Goal: Task Accomplishment & Management: Manage account settings

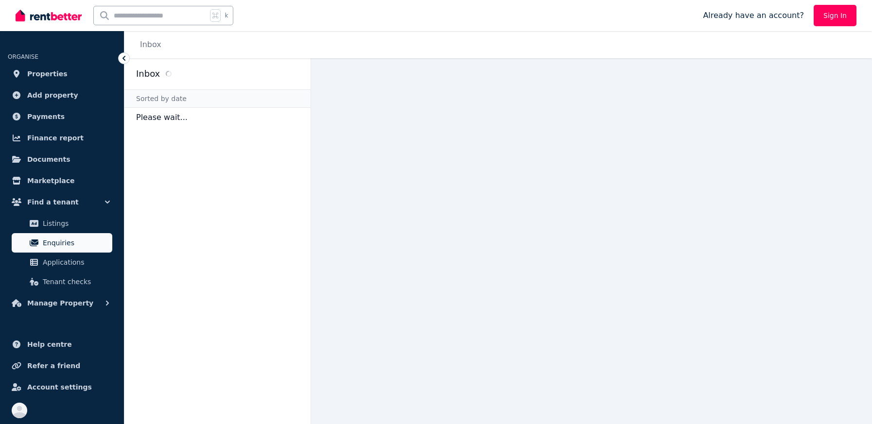
click at [84, 237] on span "Enquiries" at bounding box center [76, 243] width 66 height 12
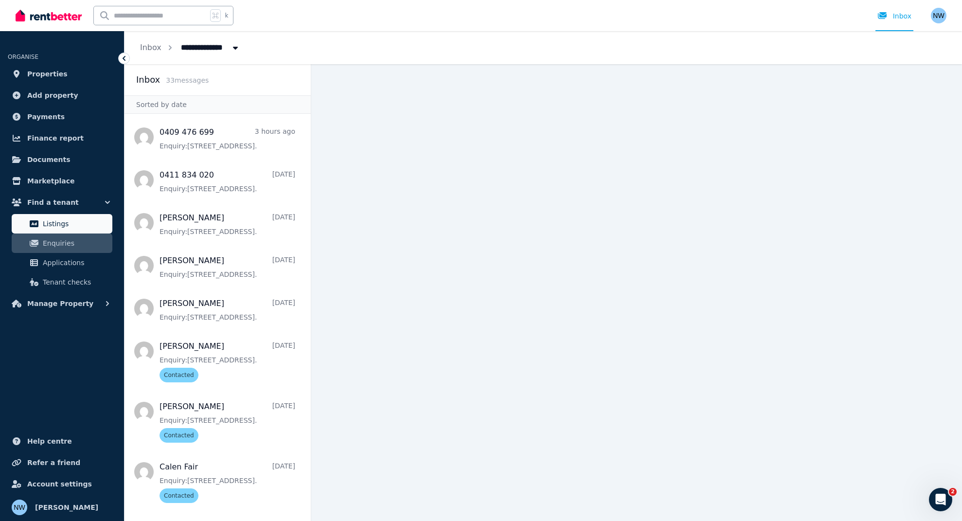
click at [67, 226] on span "Listings" at bounding box center [76, 224] width 66 height 12
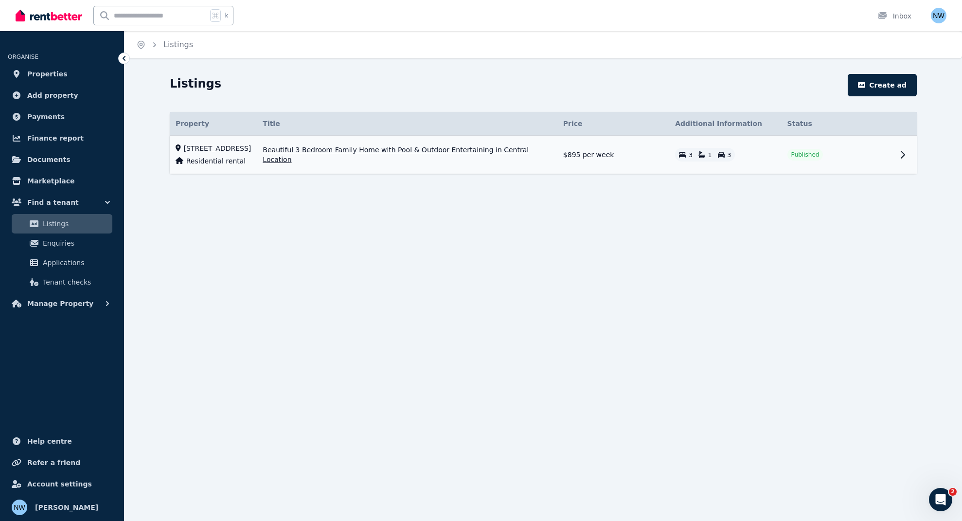
click at [361, 155] on span "Beautiful 3 Bedroom Family Home with Pool & Outdoor Entertaining in Central Loc…" at bounding box center [407, 154] width 289 height 19
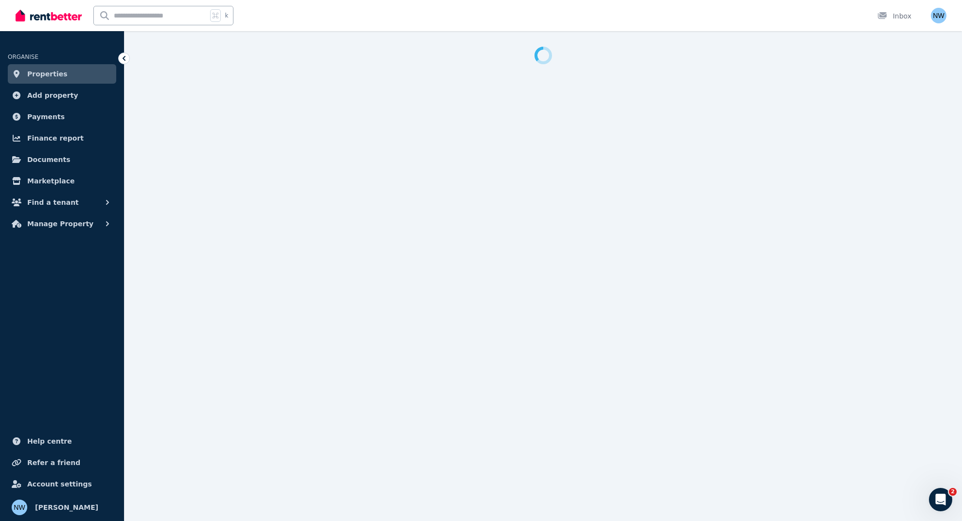
select select "***"
select select "**********"
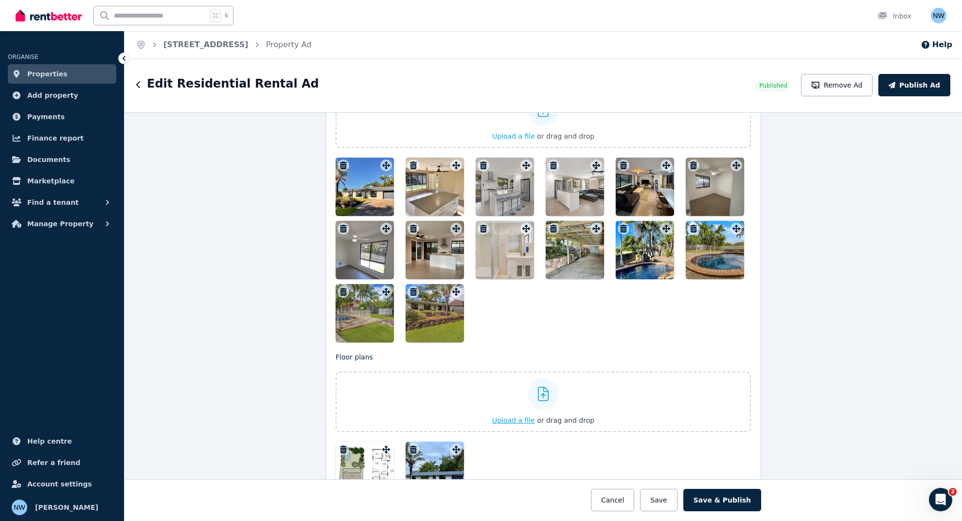
scroll to position [1286, 0]
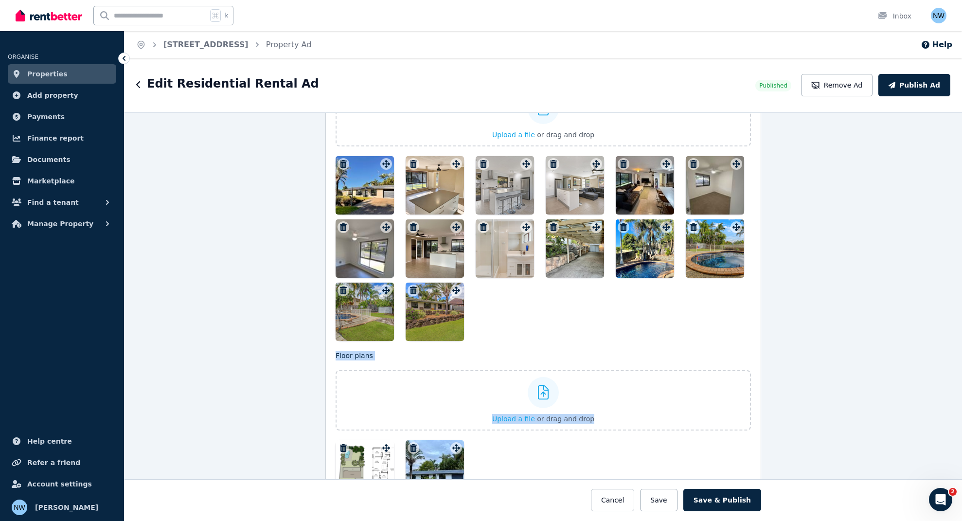
drag, startPoint x: 430, startPoint y: 457, endPoint x: 359, endPoint y: 177, distance: 289.4
click at [359, 177] on div "Photos Upload a file or drag and drop To pick up a draggable item, press the sp…" at bounding box center [542, 283] width 415 height 432
click at [424, 424] on div at bounding box center [434, 469] width 58 height 58
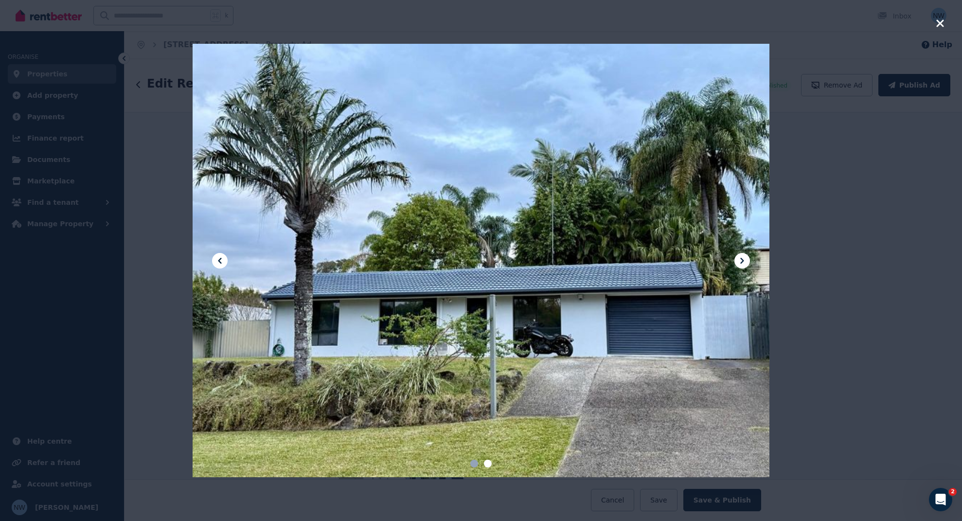
click at [872, 20] on icon "button" at bounding box center [939, 24] width 9 height 12
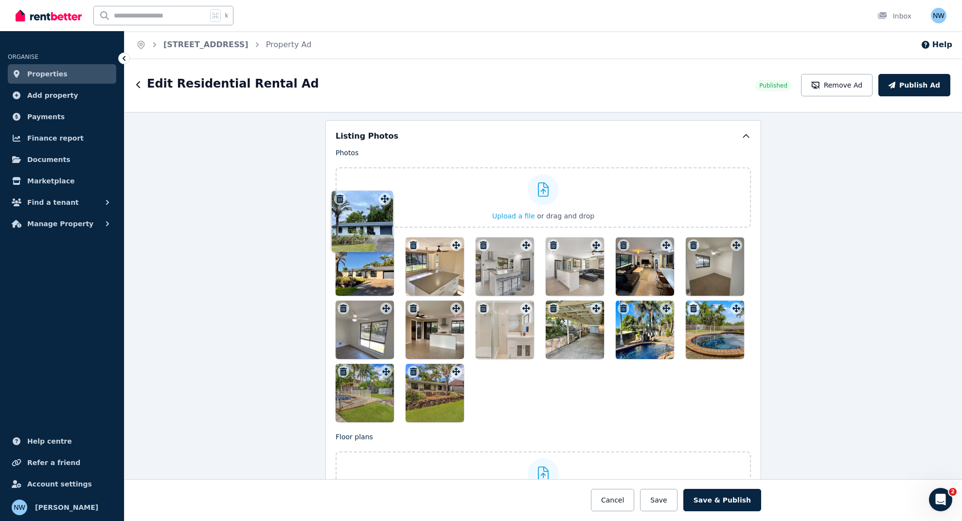
scroll to position [1195, 0]
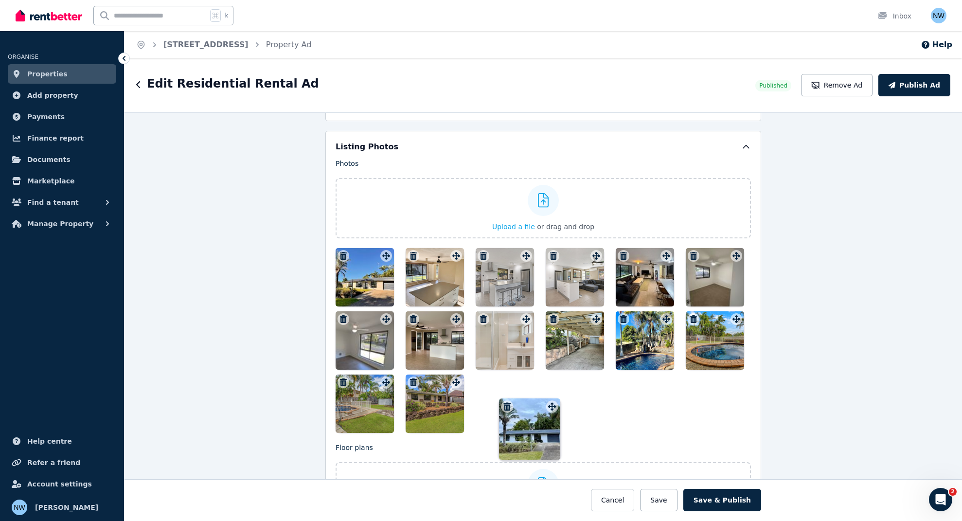
drag, startPoint x: 451, startPoint y: 448, endPoint x: 549, endPoint y: 396, distance: 110.9
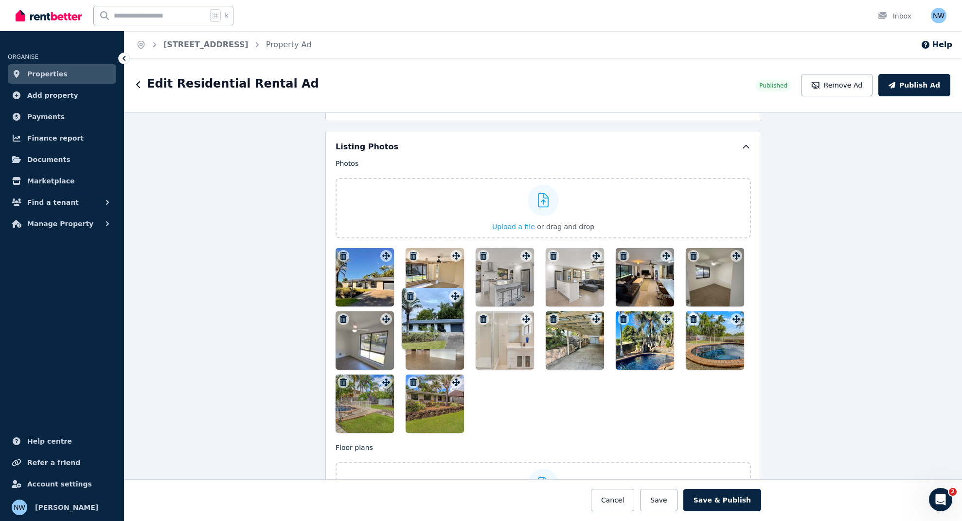
click at [549, 424] on div "Floor plans Upload a file or drag and drop Uploaded " WhatsApp Image [DATE] 12.…" at bounding box center [542, 516] width 415 height 148
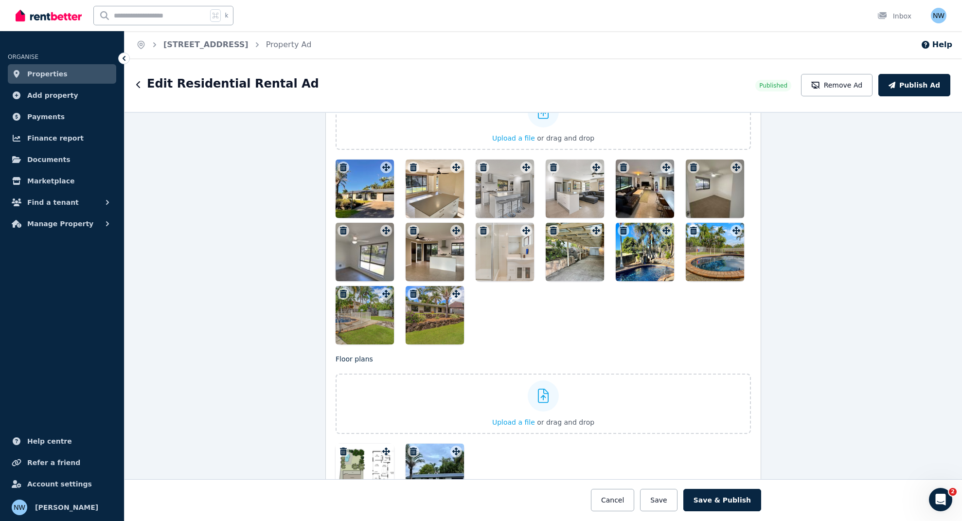
scroll to position [1281, 0]
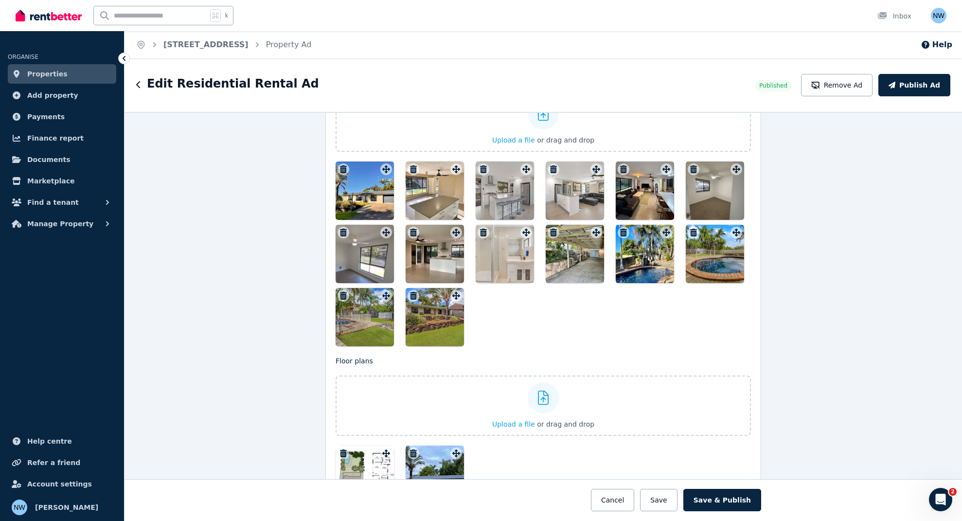
click at [412, 424] on icon "button" at bounding box center [413, 453] width 10 height 8
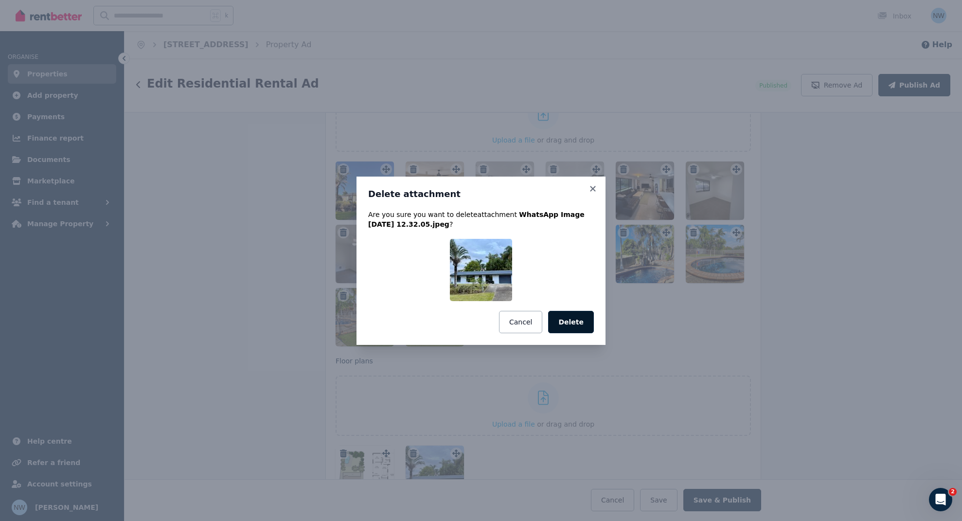
click at [563, 327] on button "Delete" at bounding box center [571, 322] width 46 height 22
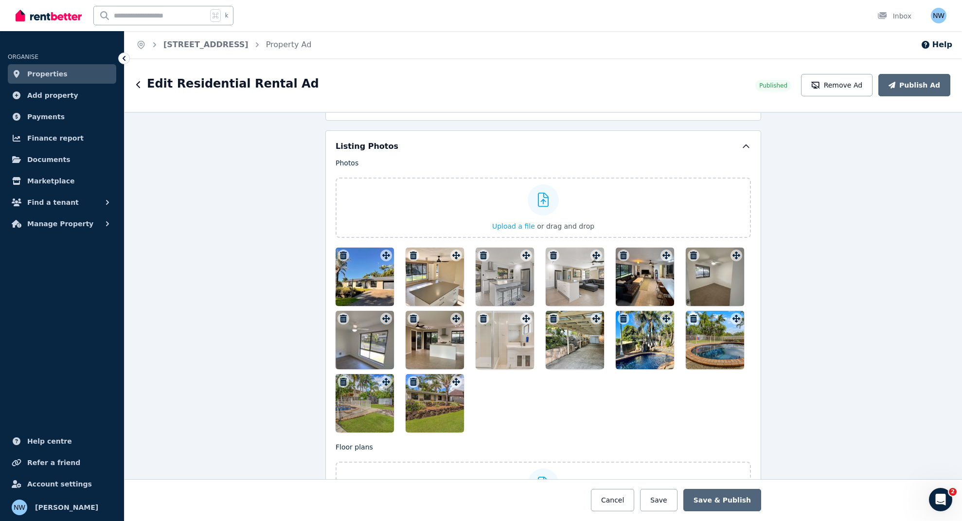
scroll to position [1195, 0]
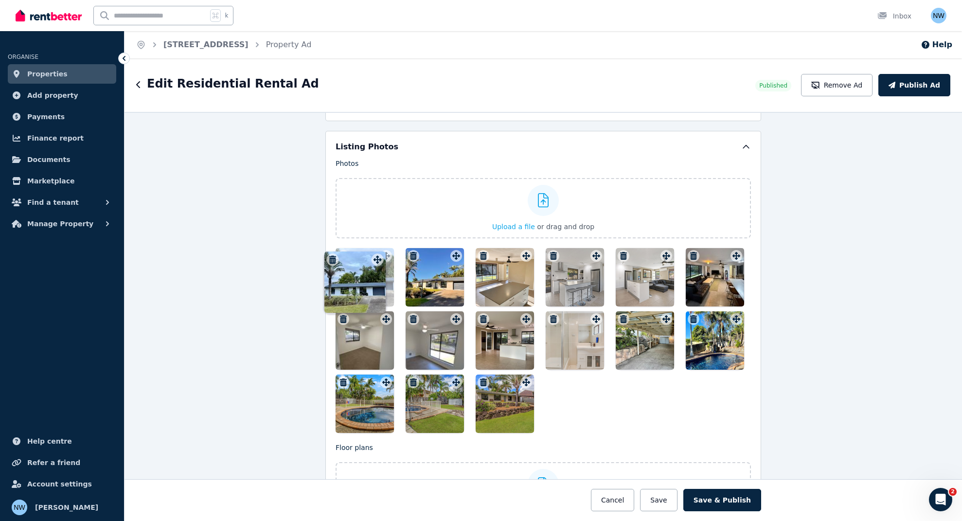
drag, startPoint x: 524, startPoint y: 381, endPoint x: 378, endPoint y: 250, distance: 196.3
click at [425, 293] on div at bounding box center [434, 277] width 58 height 58
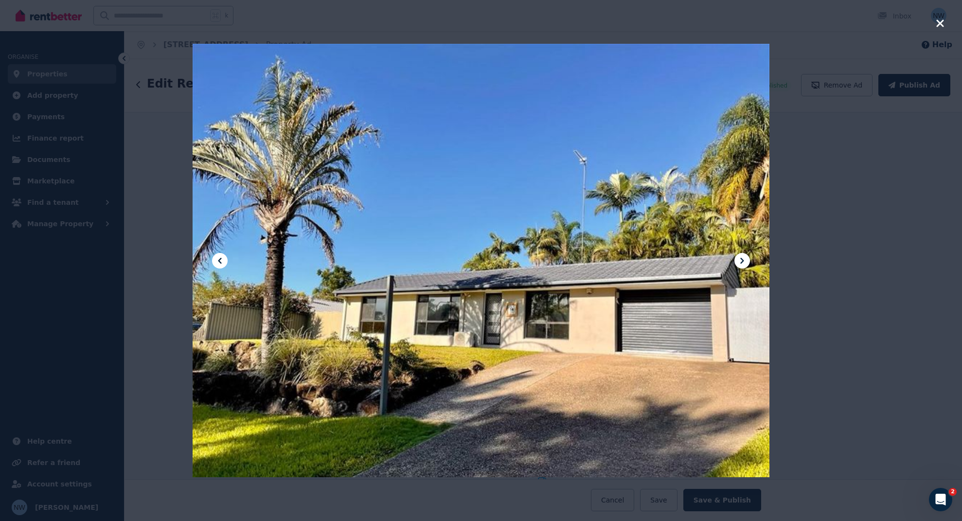
click at [872, 26] on icon "button" at bounding box center [939, 24] width 9 height 12
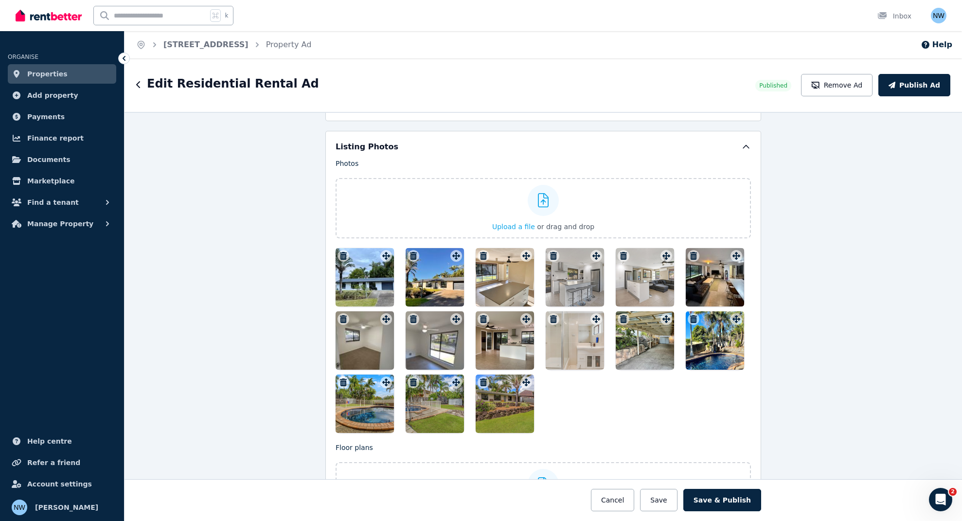
click at [359, 291] on div at bounding box center [364, 277] width 58 height 58
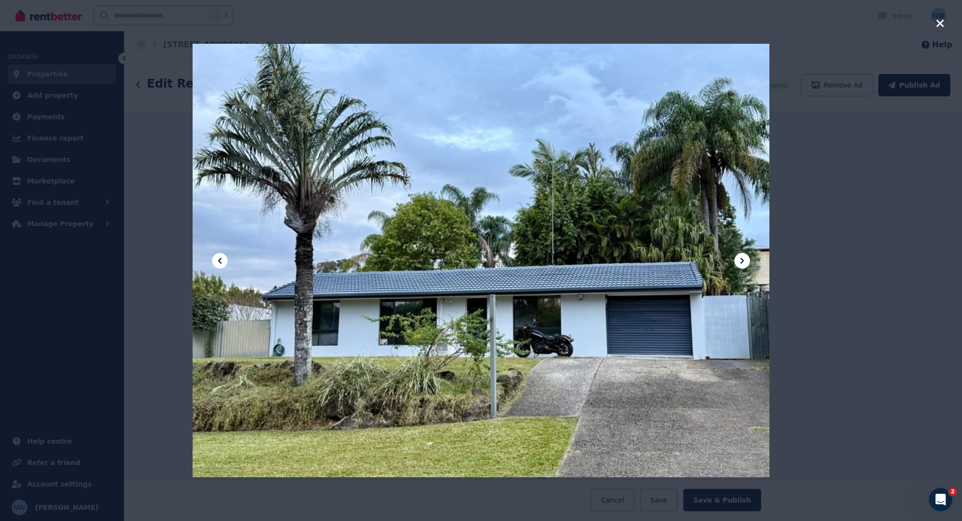
click at [872, 24] on icon "button" at bounding box center [939, 22] width 7 height 7
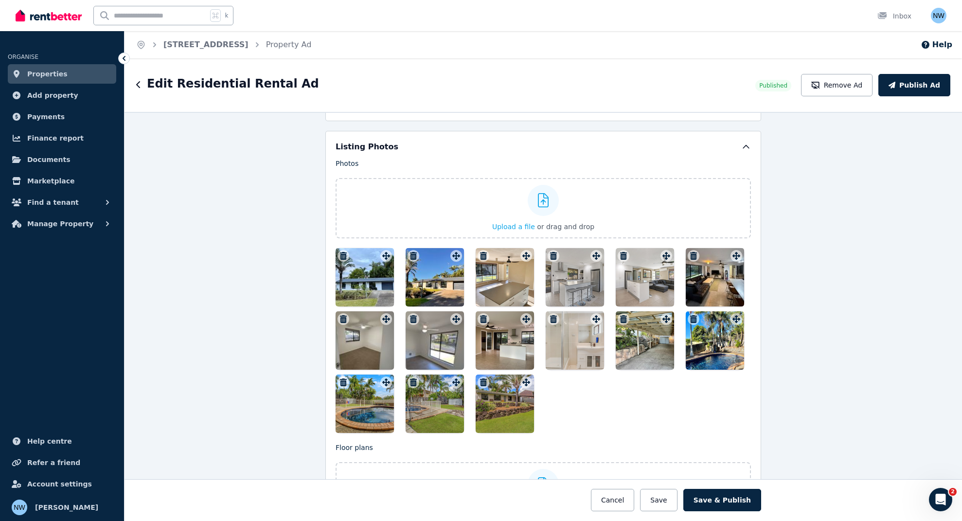
click at [410, 252] on icon "button" at bounding box center [413, 256] width 10 height 8
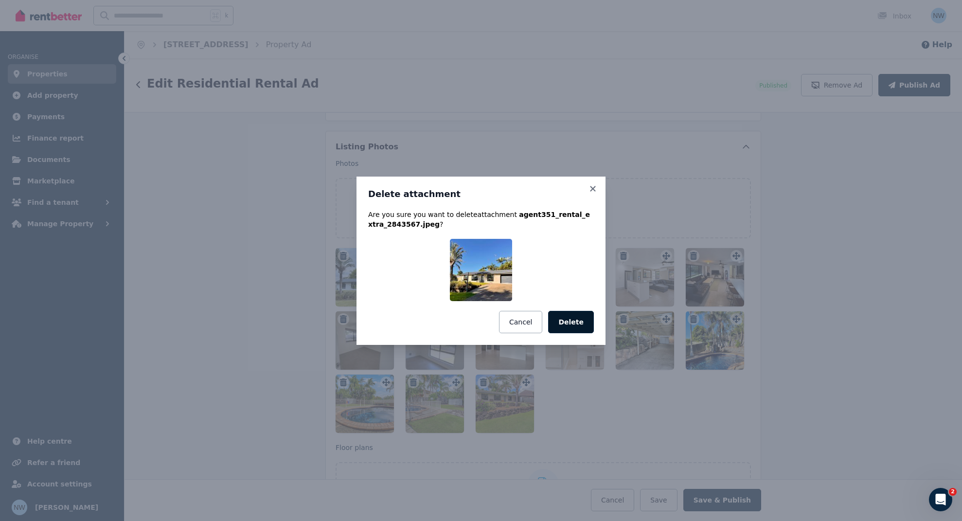
click at [582, 319] on button "Delete" at bounding box center [571, 322] width 46 height 22
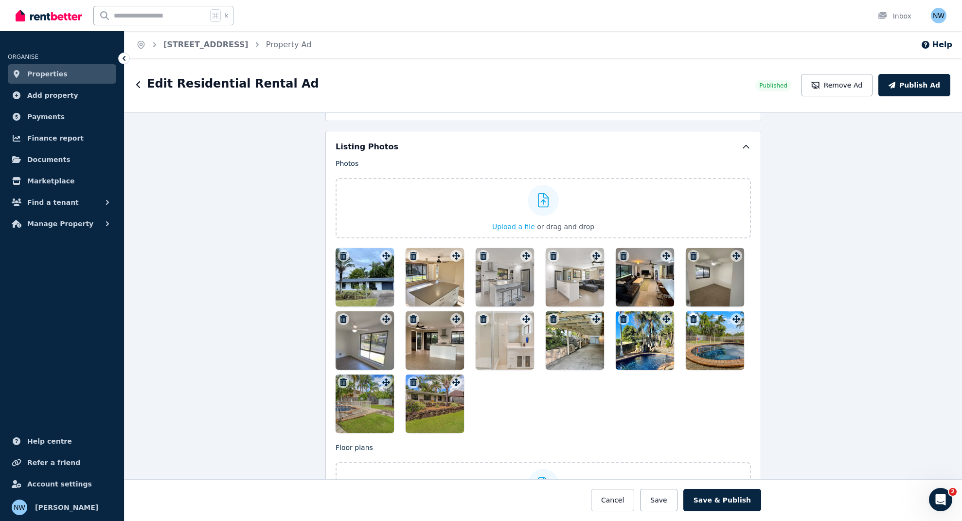
click at [580, 387] on div at bounding box center [542, 340] width 415 height 185
click at [419, 283] on div at bounding box center [434, 277] width 58 height 58
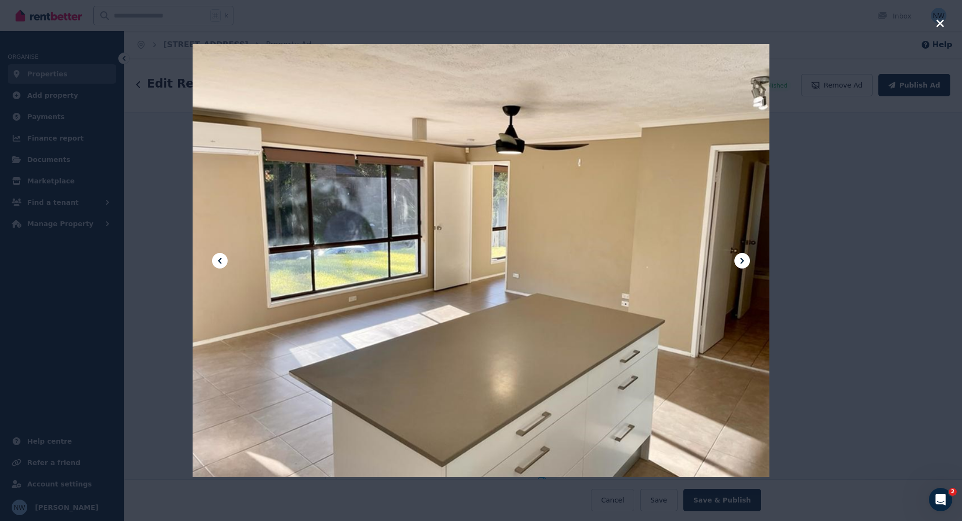
click at [872, 195] on div at bounding box center [481, 260] width 962 height 521
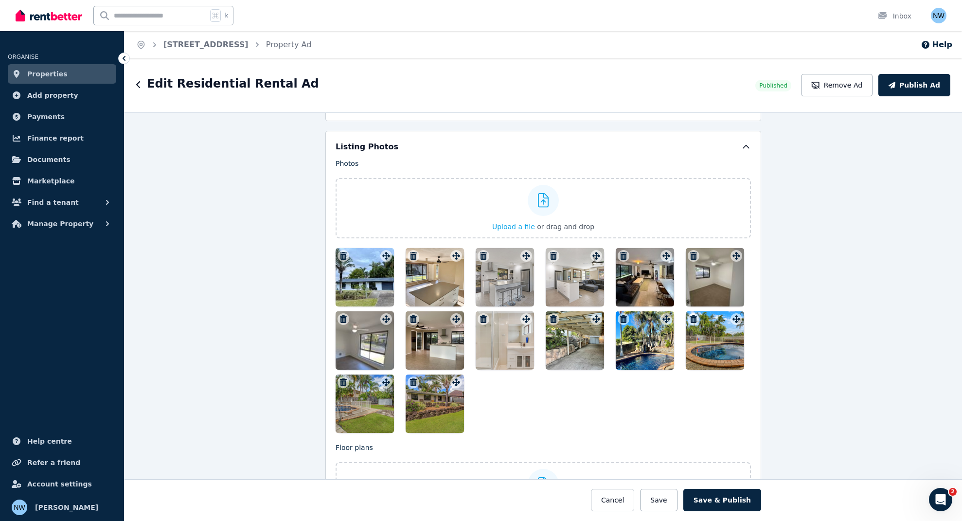
click at [857, 281] on div "**********" at bounding box center [542, 316] width 837 height 409
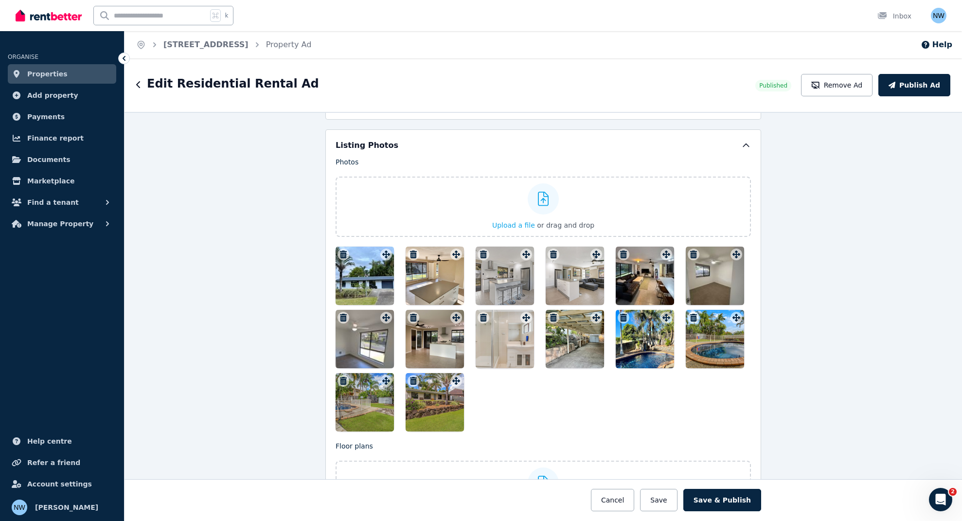
scroll to position [1196, 0]
click at [801, 405] on div "**********" at bounding box center [542, 316] width 837 height 409
click at [429, 418] on div at bounding box center [434, 401] width 58 height 58
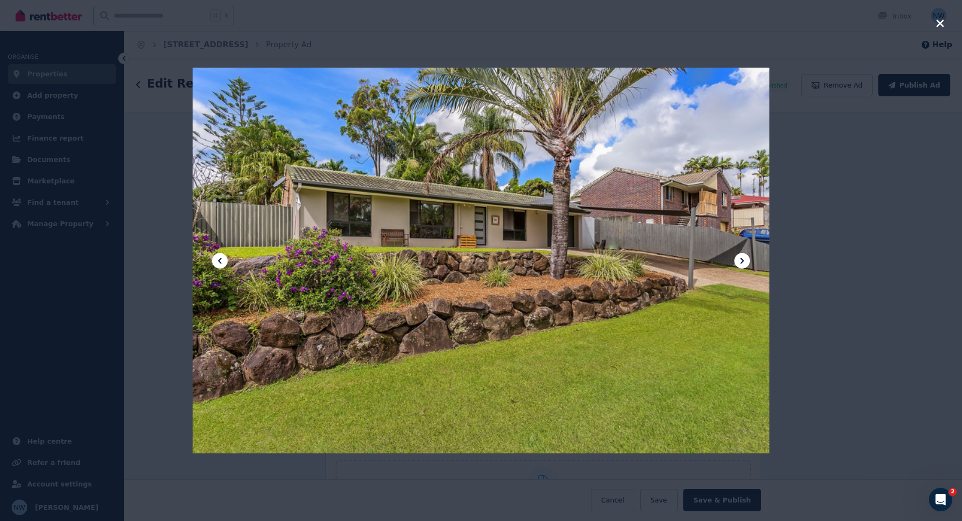
click at [872, 23] on icon "button" at bounding box center [939, 24] width 9 height 12
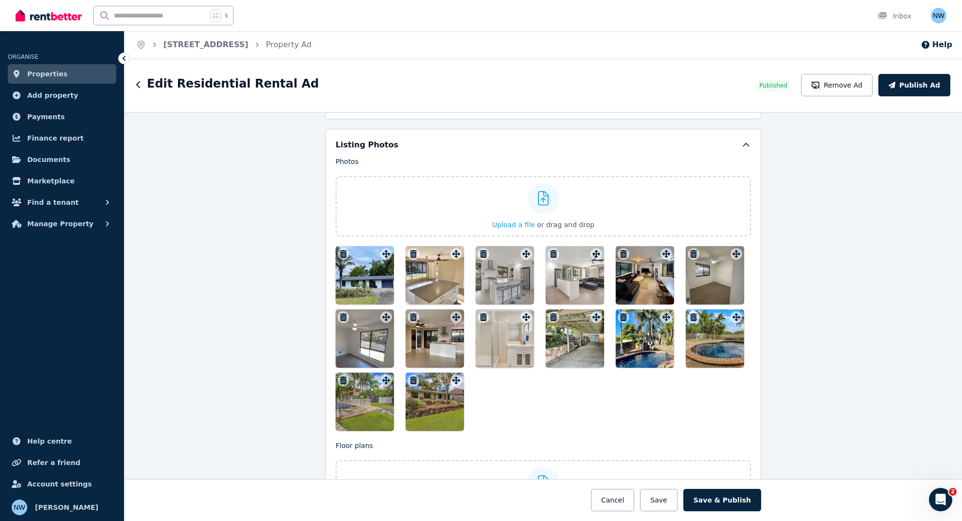
click at [410, 378] on icon "button" at bounding box center [413, 380] width 7 height 8
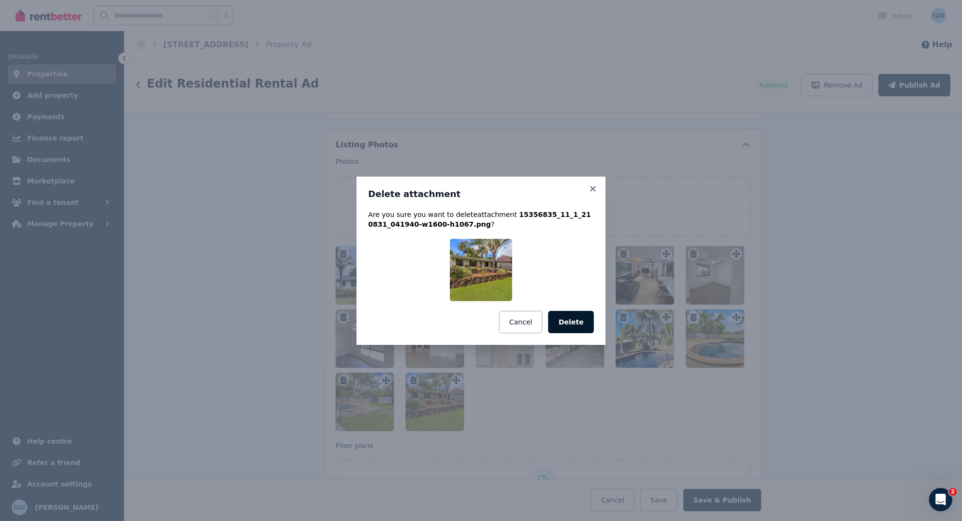
click at [581, 323] on button "Delete" at bounding box center [571, 322] width 46 height 22
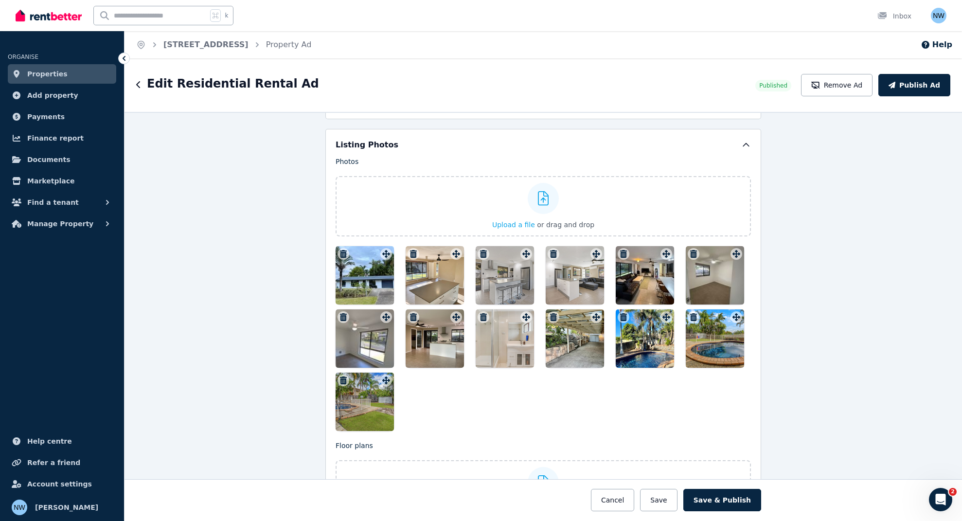
click at [656, 287] on div at bounding box center [645, 275] width 58 height 58
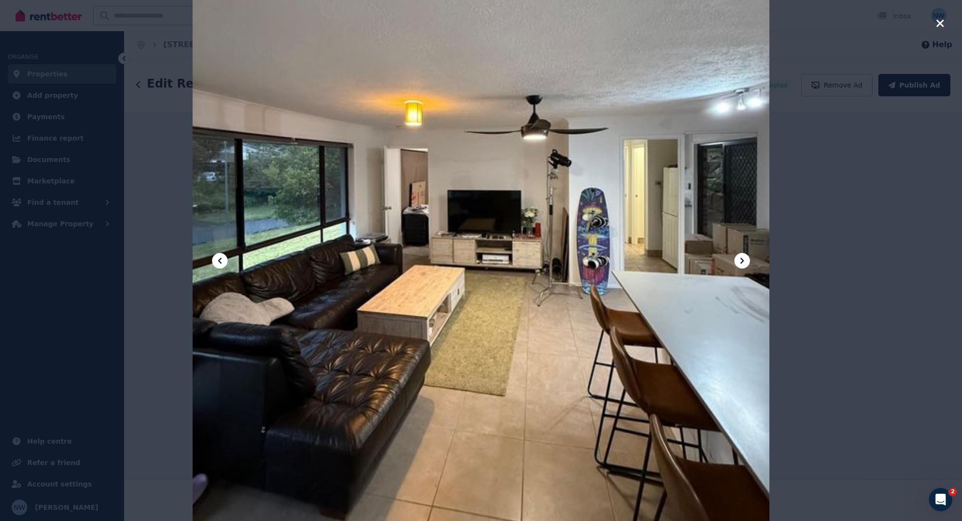
click at [872, 19] on icon "button" at bounding box center [939, 24] width 9 height 12
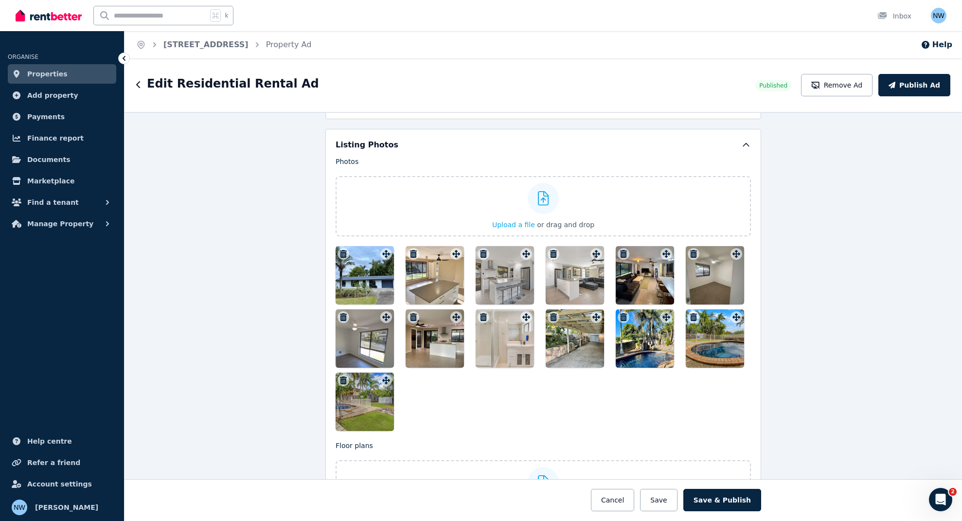
click at [493, 292] on div at bounding box center [504, 275] width 58 height 58
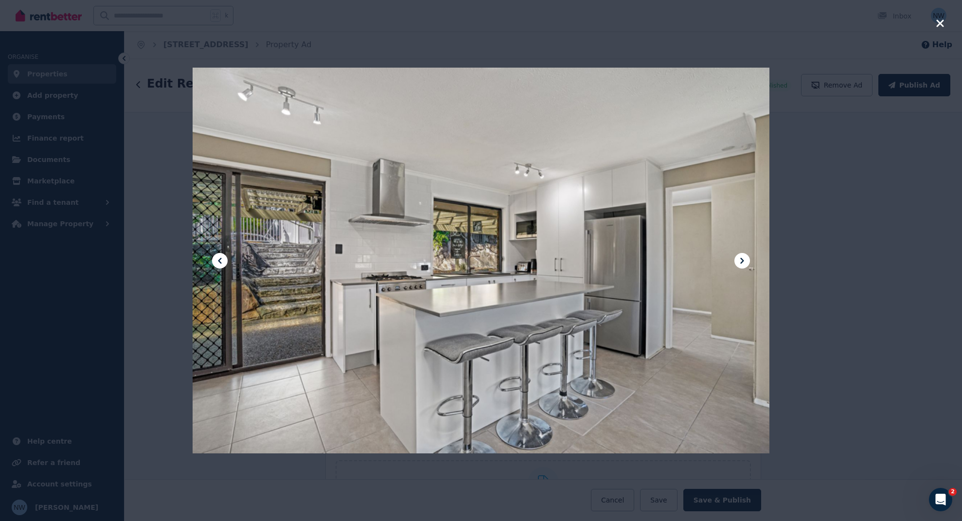
click at [872, 25] on icon "button" at bounding box center [939, 22] width 7 height 7
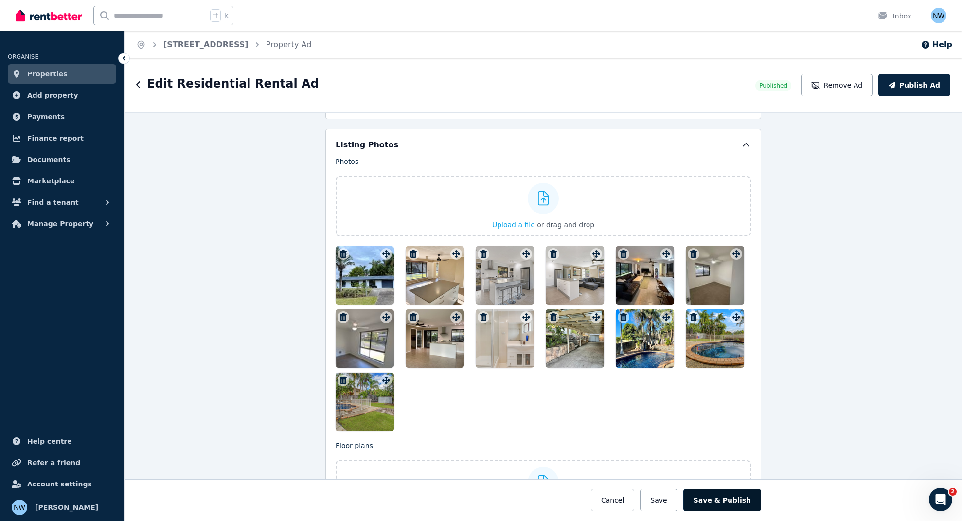
click at [735, 424] on button "Save & Publish" at bounding box center [722, 500] width 78 height 22
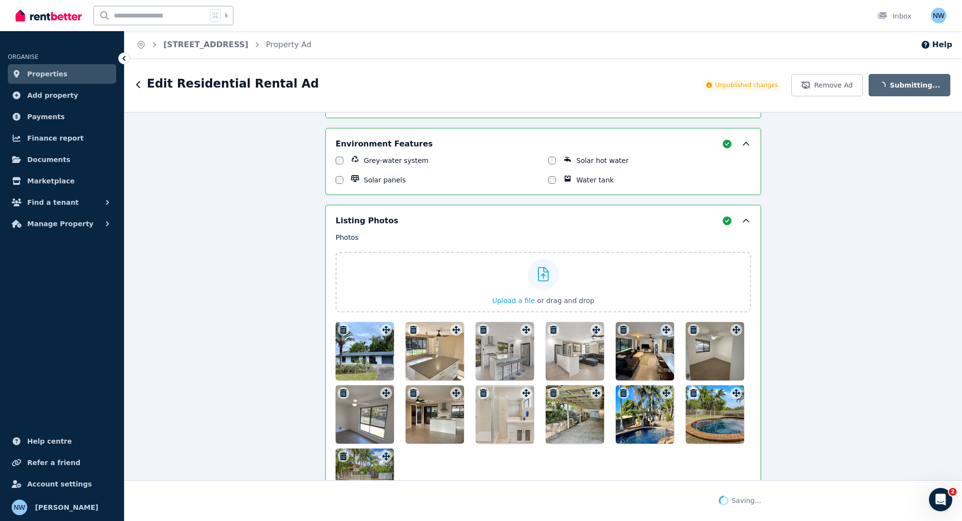
scroll to position [1272, 0]
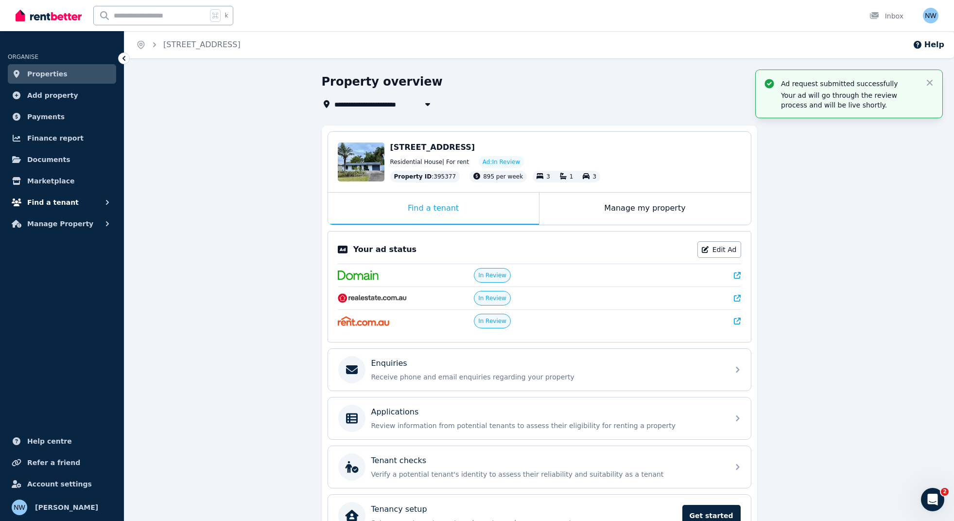
click at [69, 201] on span "Find a tenant" at bounding box center [53, 202] width 52 height 12
click at [69, 222] on span "Listings" at bounding box center [76, 224] width 66 height 12
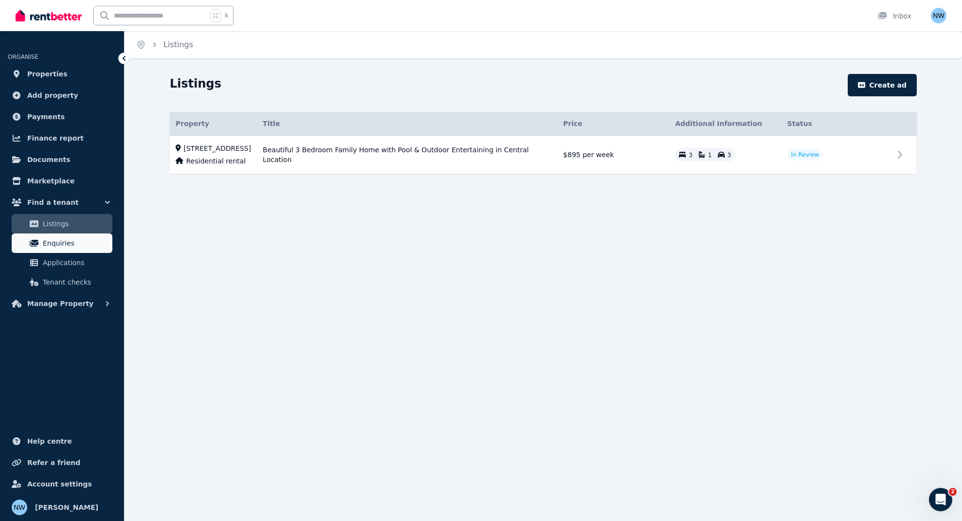
click at [70, 241] on span "Enquiries" at bounding box center [76, 243] width 66 height 12
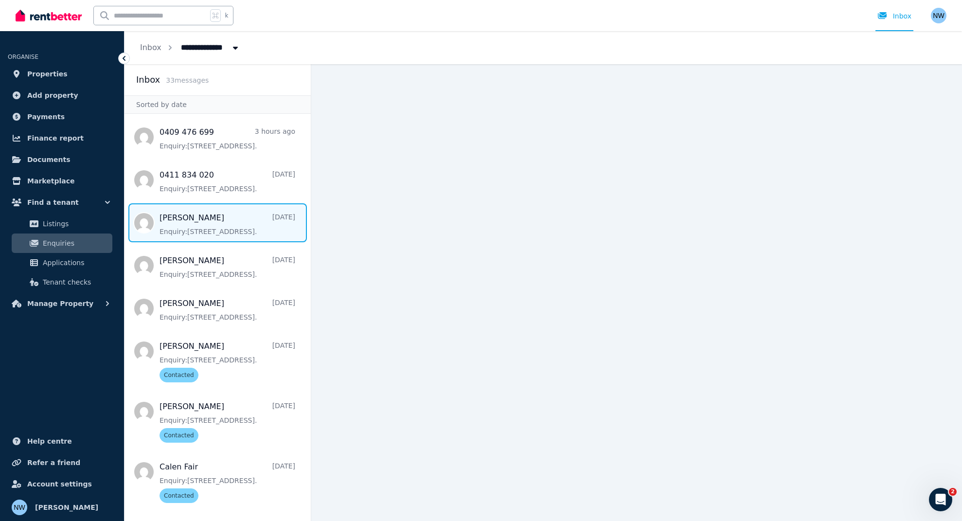
click at [247, 231] on span "Message list" at bounding box center [217, 222] width 186 height 39
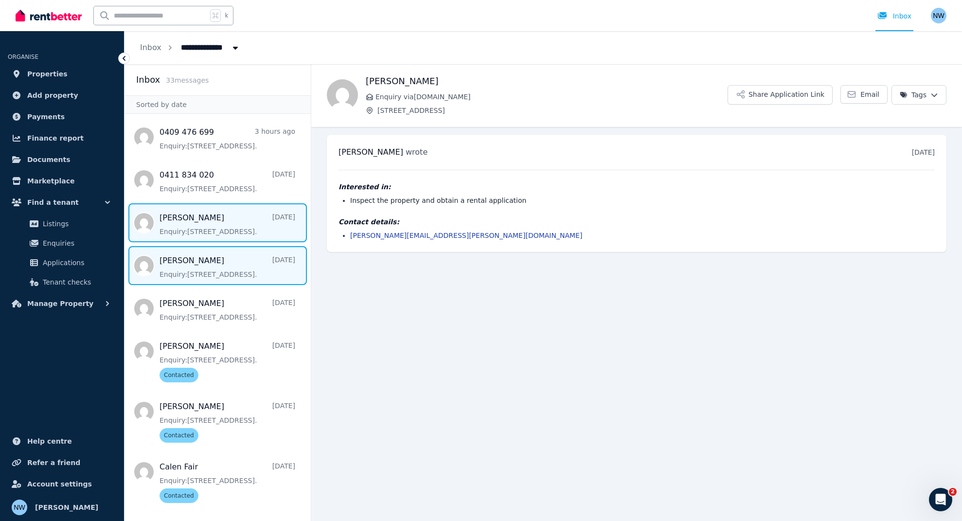
click at [219, 264] on span "Message list" at bounding box center [217, 265] width 186 height 39
